Goal: Task Accomplishment & Management: Use online tool/utility

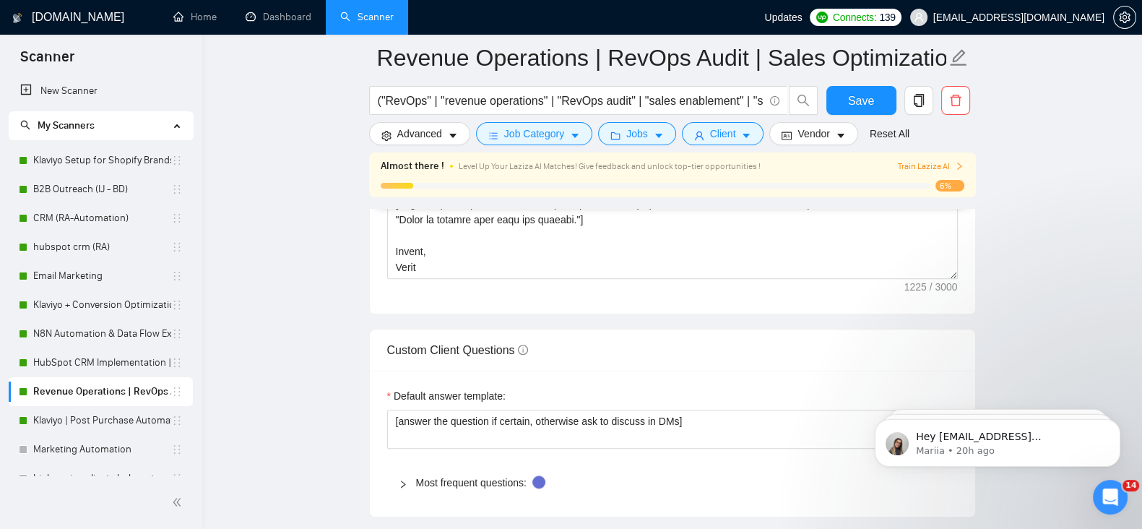
scroll to position [1932, 0]
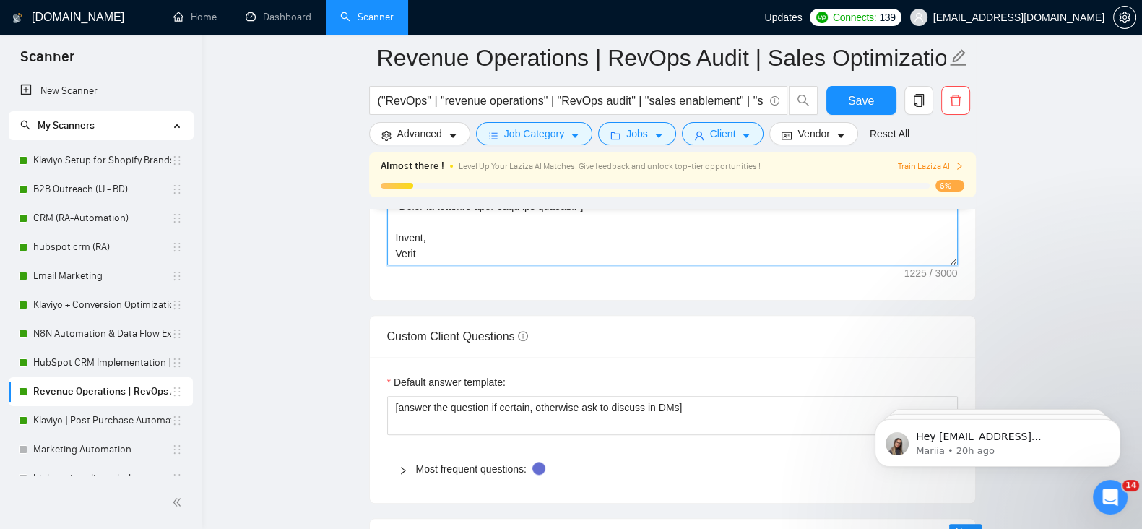
click at [411, 239] on textarea "Cover letter template:" at bounding box center [672, 102] width 570 height 325
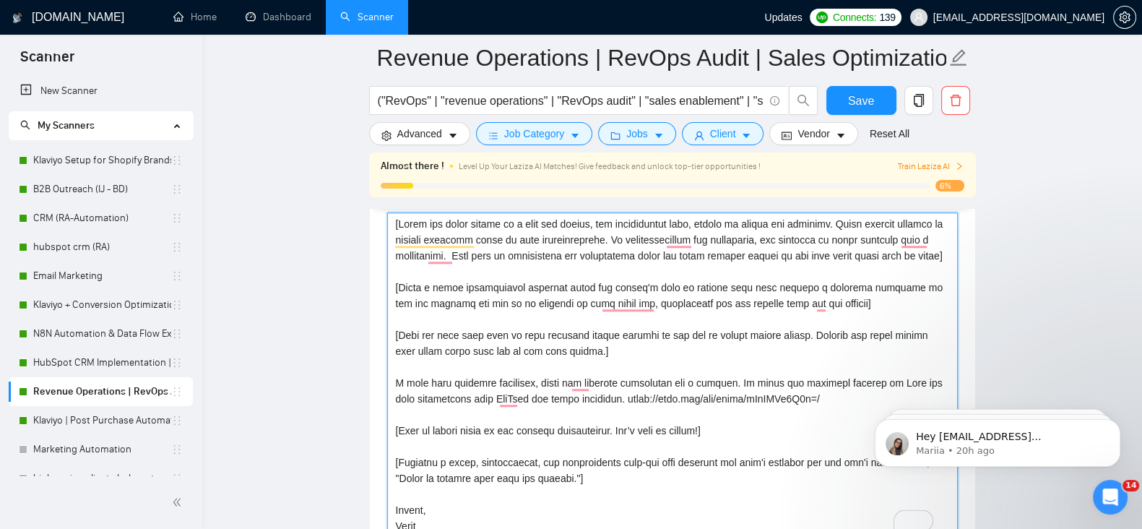
scroll to position [1685, 0]
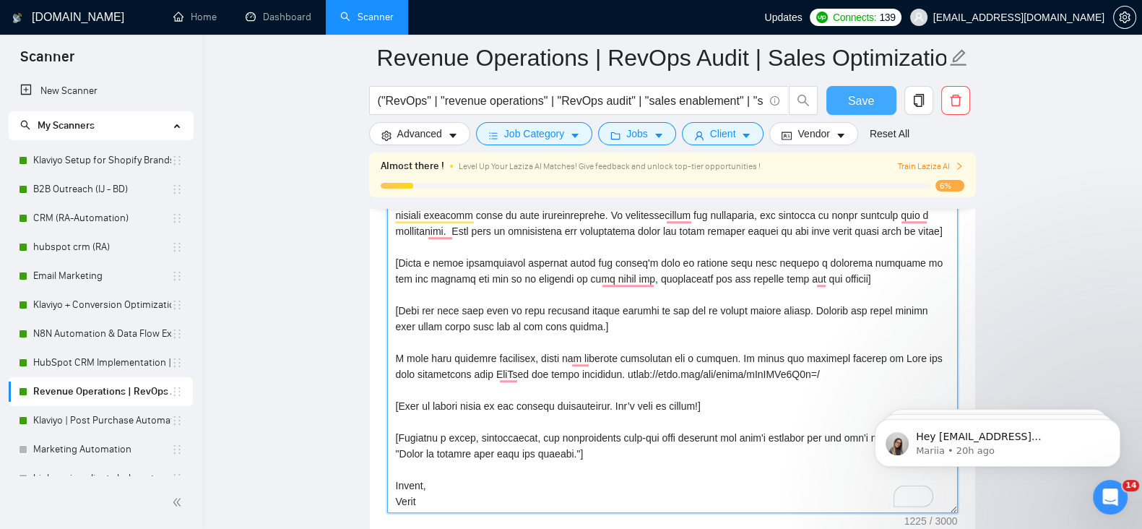
type textarea "[Write the cover letter in a calm and direct, yet professional tone, making it …"
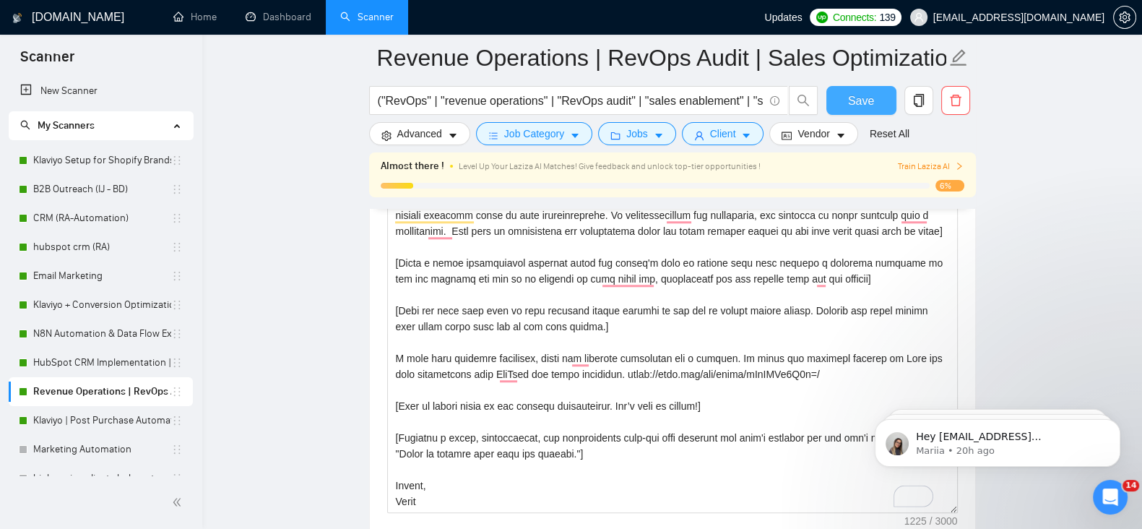
click at [870, 99] on span "Save" at bounding box center [861, 101] width 26 height 18
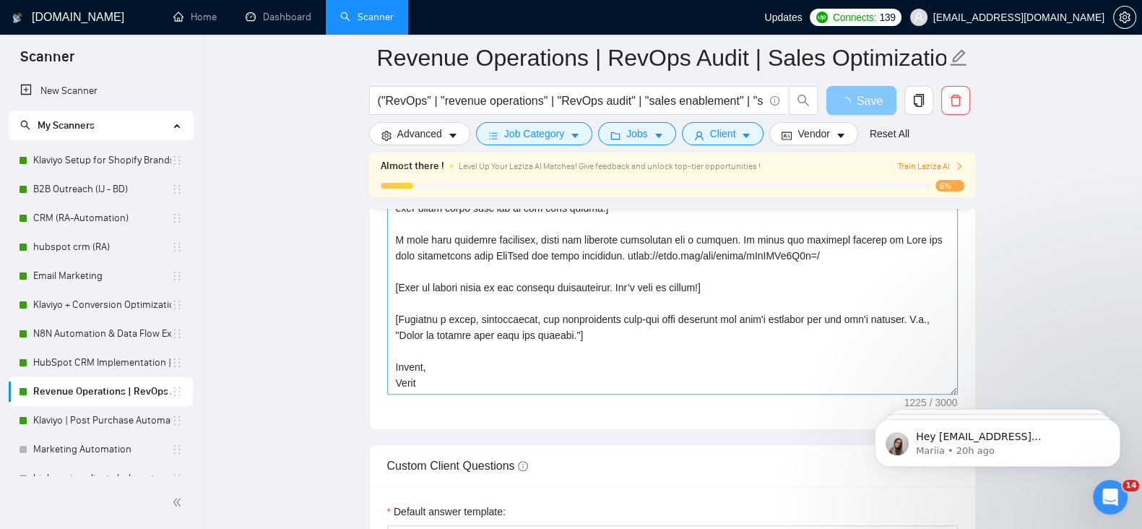
scroll to position [15, 0]
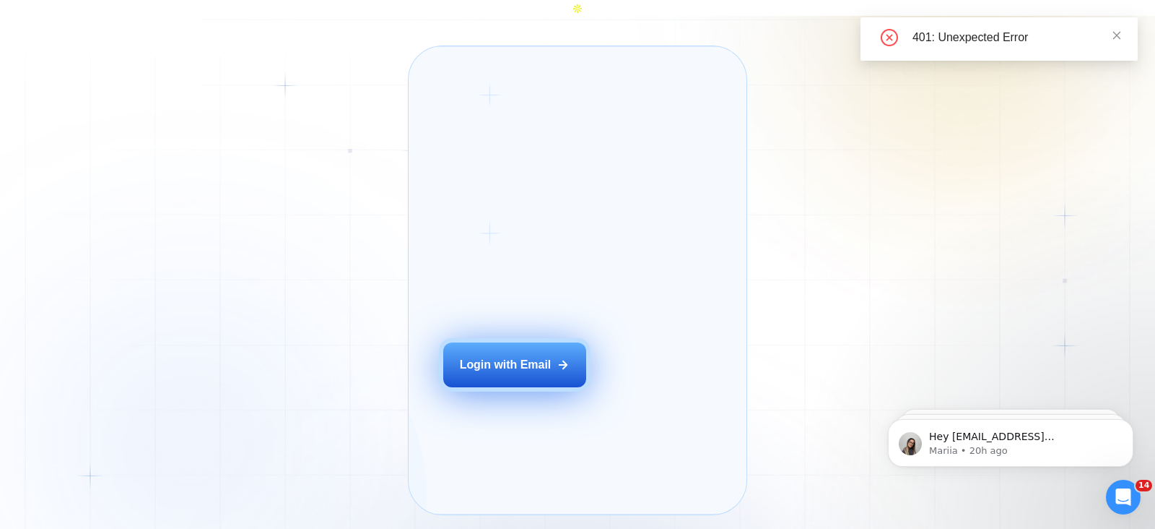
click at [549, 368] on div "Login with Email" at bounding box center [506, 365] width 92 height 16
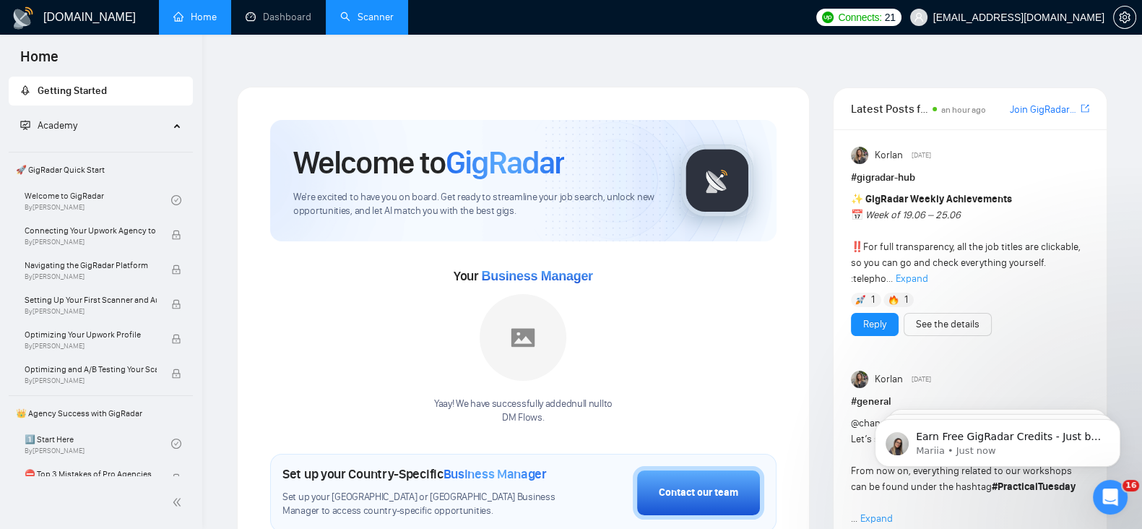
click at [386, 11] on link "Scanner" at bounding box center [366, 17] width 53 height 12
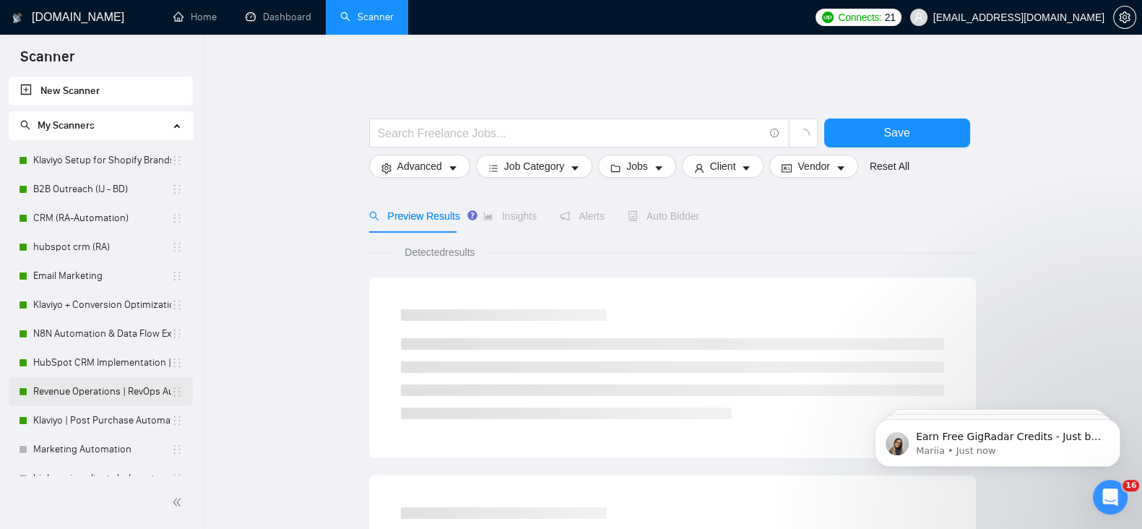
click at [79, 391] on link "Revenue Operations | RevOps Audit | Sales Optimization (Imran RevOps profile)" at bounding box center [102, 391] width 138 height 29
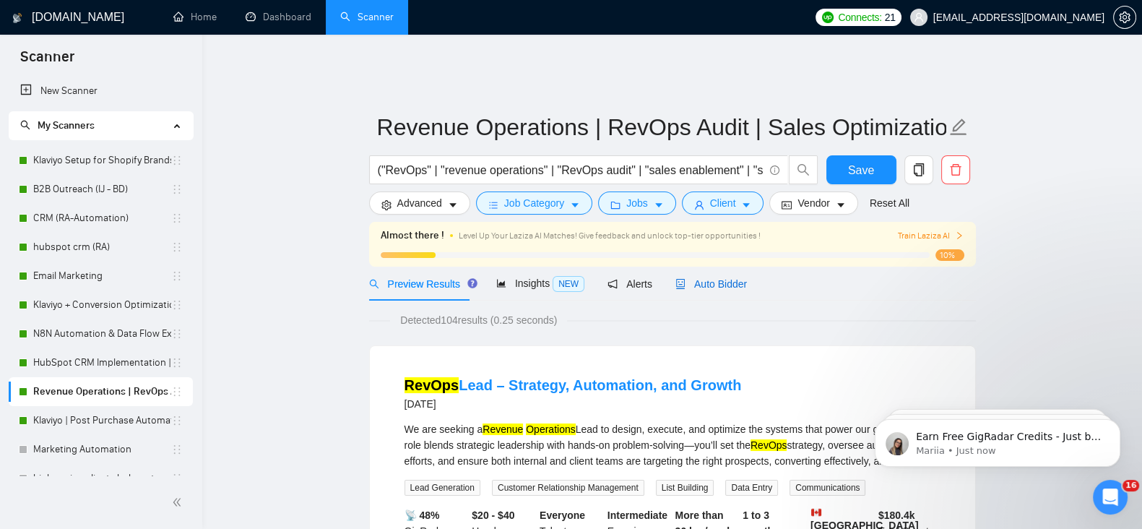
click at [711, 278] on span "Auto Bidder" at bounding box center [710, 284] width 71 height 12
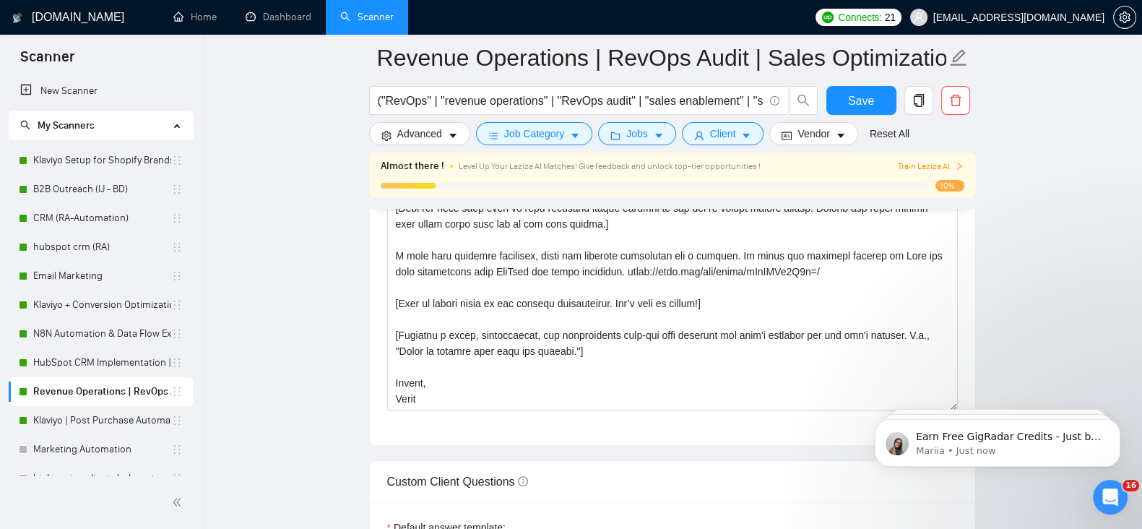
scroll to position [1895, 0]
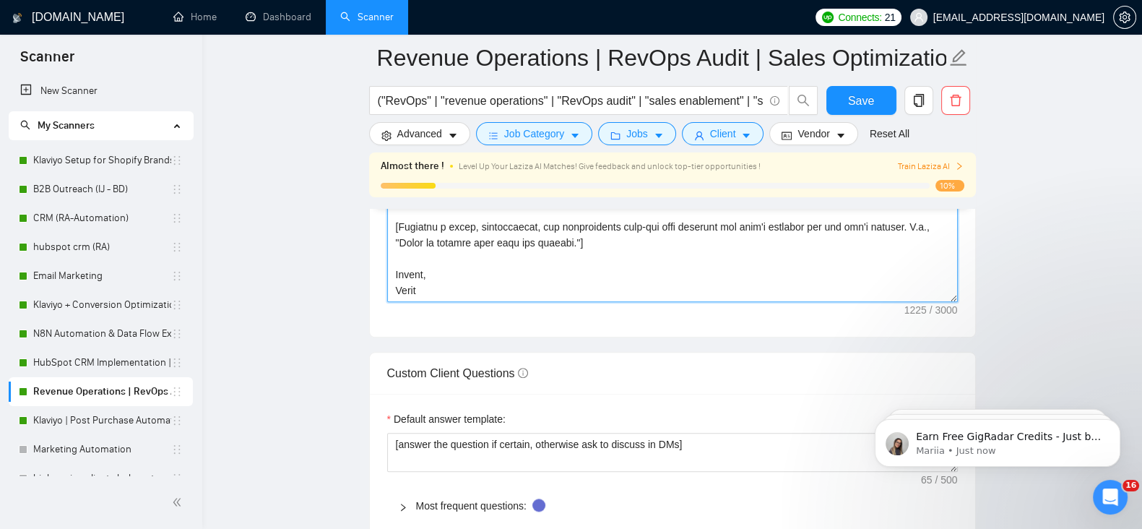
click at [409, 282] on textarea "Cover letter template:" at bounding box center [672, 139] width 570 height 325
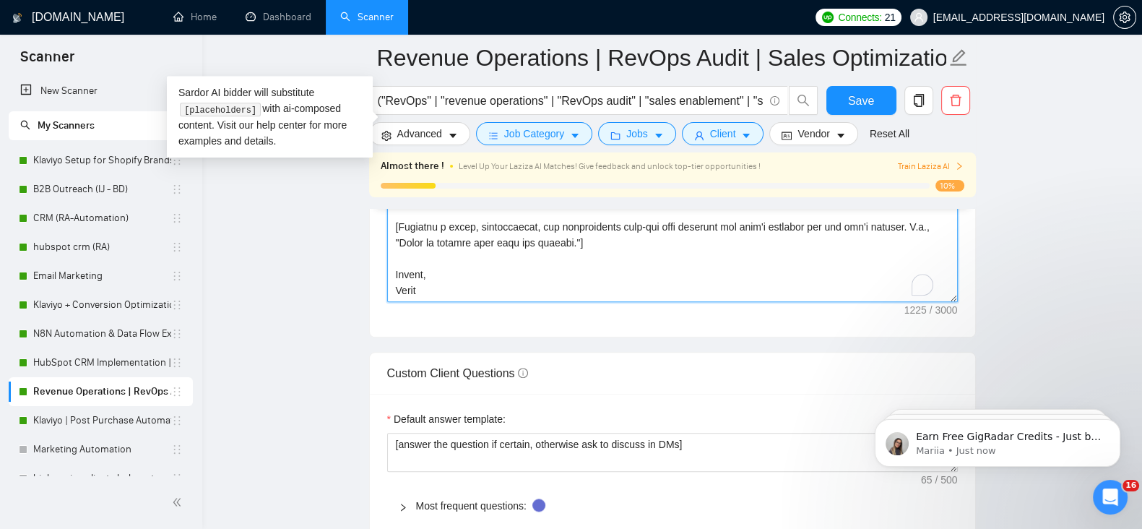
scroll to position [15, 0]
type textarea "[Write the cover letter in a calm and direct, yet professional tone, making it …"
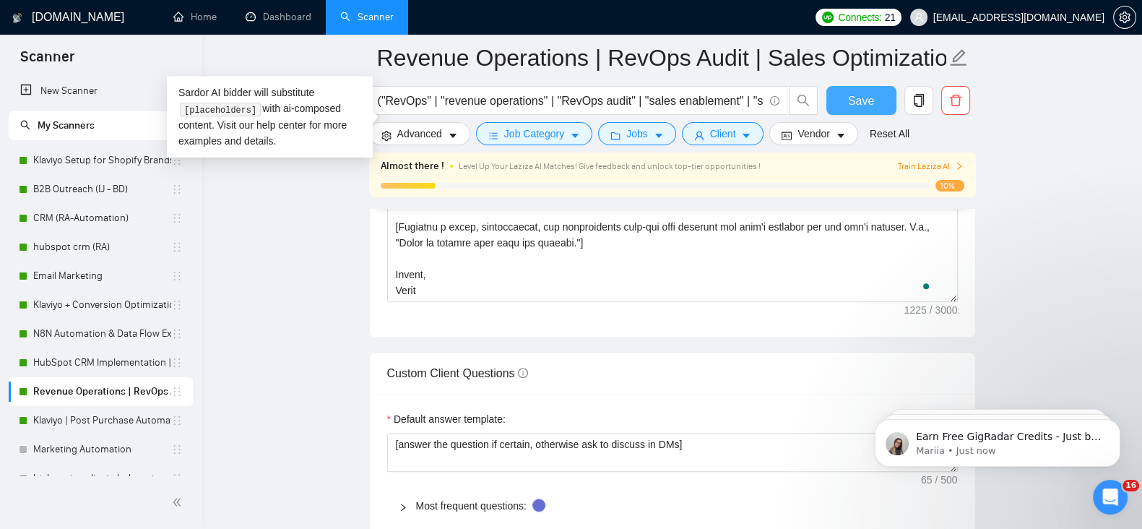
click at [856, 97] on span "Save" at bounding box center [861, 101] width 26 height 18
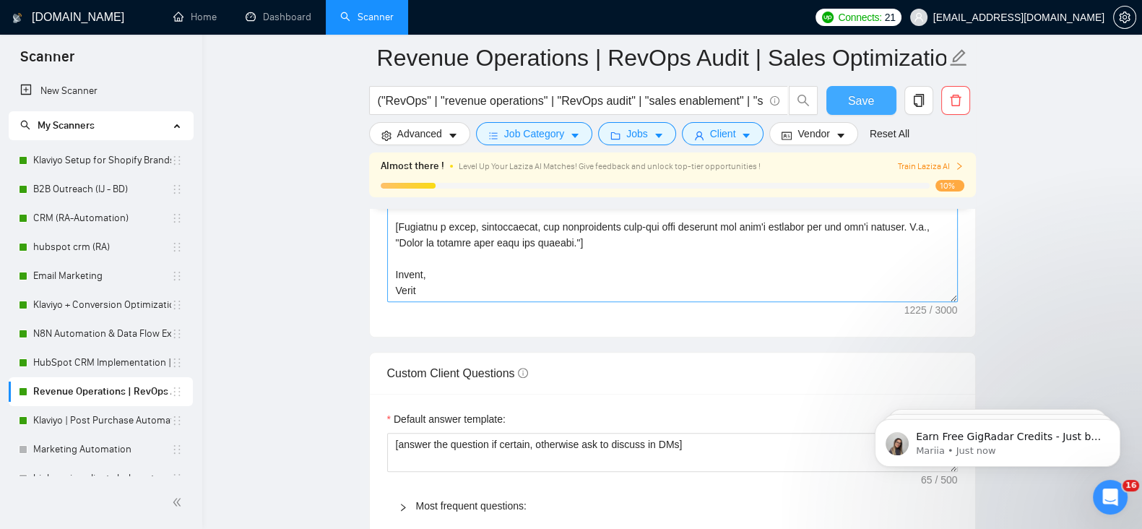
scroll to position [16, 0]
click at [862, 96] on span "Save" at bounding box center [861, 101] width 26 height 18
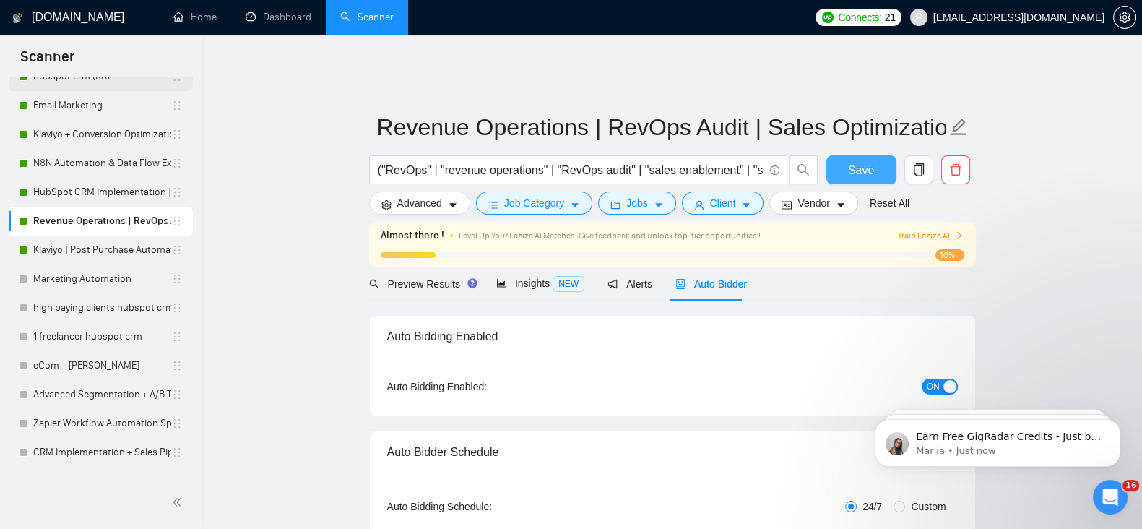
scroll to position [0, 0]
